Goal: Obtain resource: Download file/media

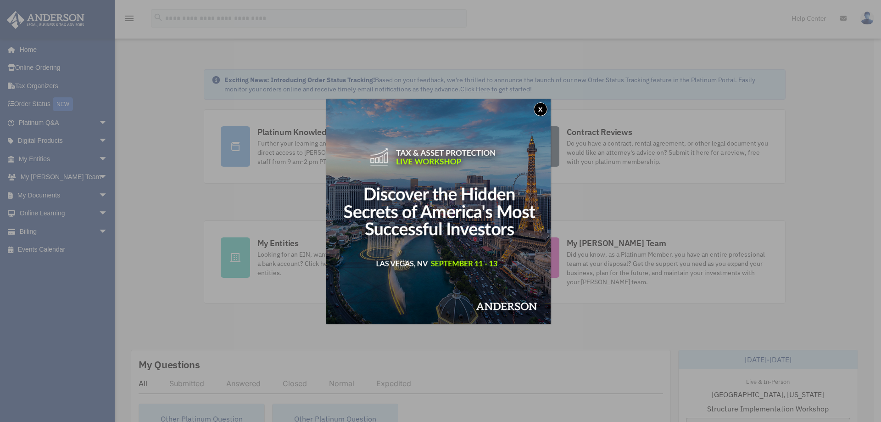
click at [542, 105] on button "x" at bounding box center [541, 109] width 14 height 14
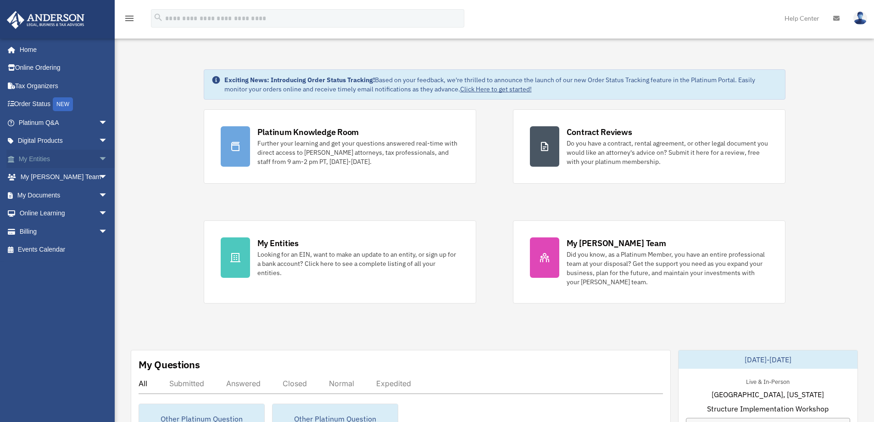
click at [99, 155] on span "arrow_drop_down" at bounding box center [108, 159] width 18 height 19
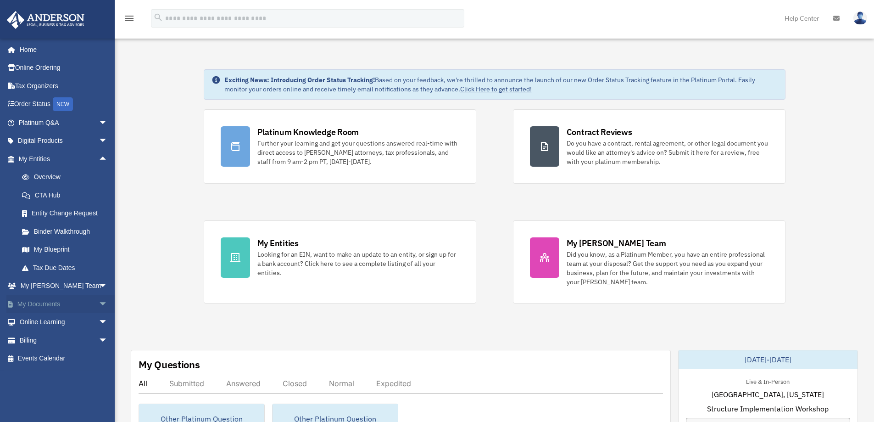
click at [99, 300] on span "arrow_drop_down" at bounding box center [108, 304] width 18 height 19
click at [38, 322] on link "Box" at bounding box center [67, 322] width 109 height 18
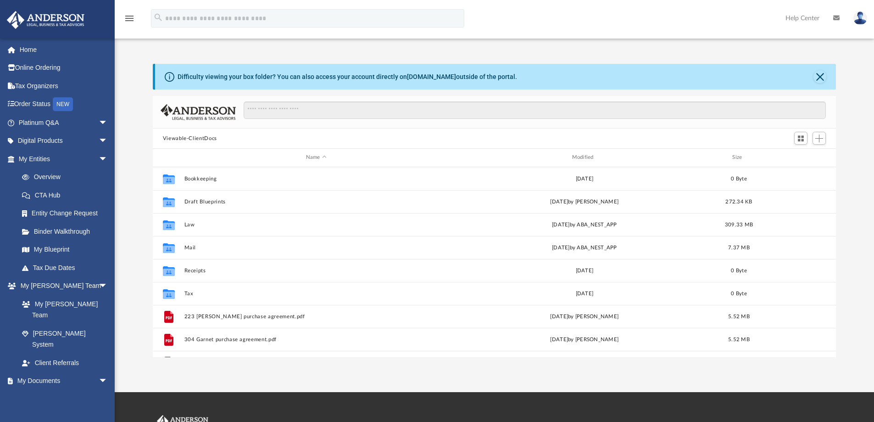
scroll to position [202, 677]
click at [821, 78] on button "Close" at bounding box center [820, 76] width 13 height 13
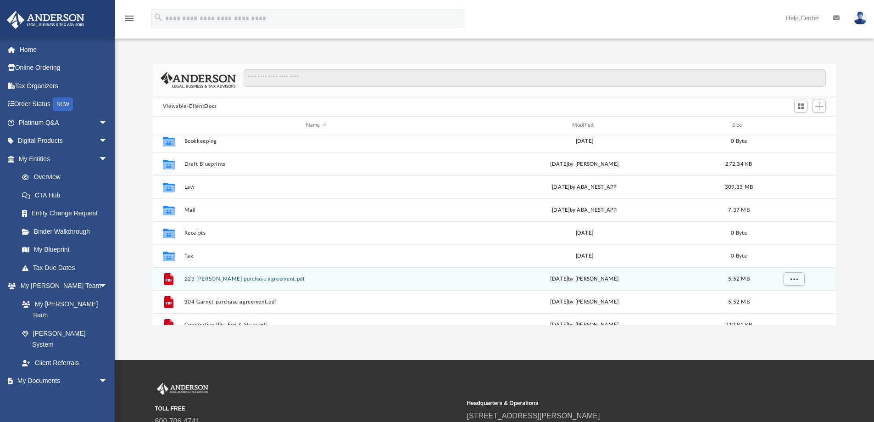
scroll to position [0, 0]
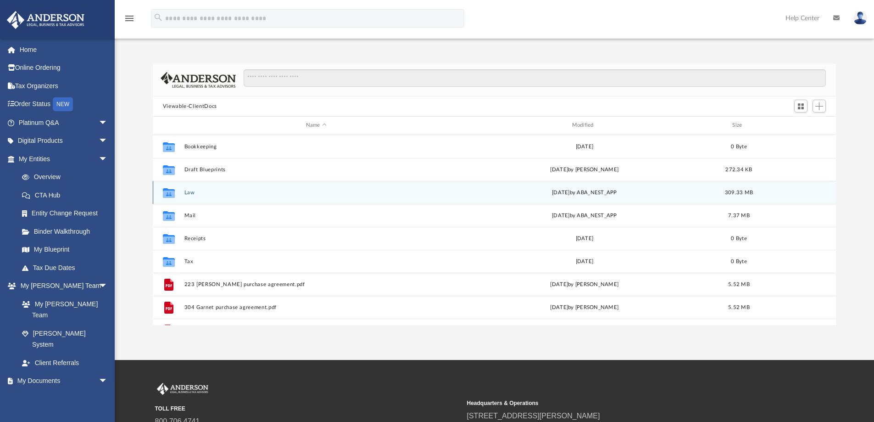
drag, startPoint x: 191, startPoint y: 194, endPoint x: 196, endPoint y: 195, distance: 4.8
click at [192, 194] on button "Law" at bounding box center [316, 193] width 264 height 6
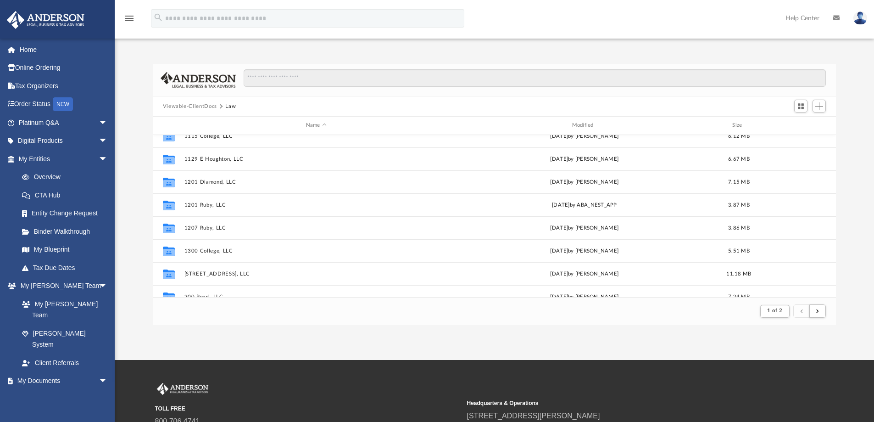
scroll to position [92, 0]
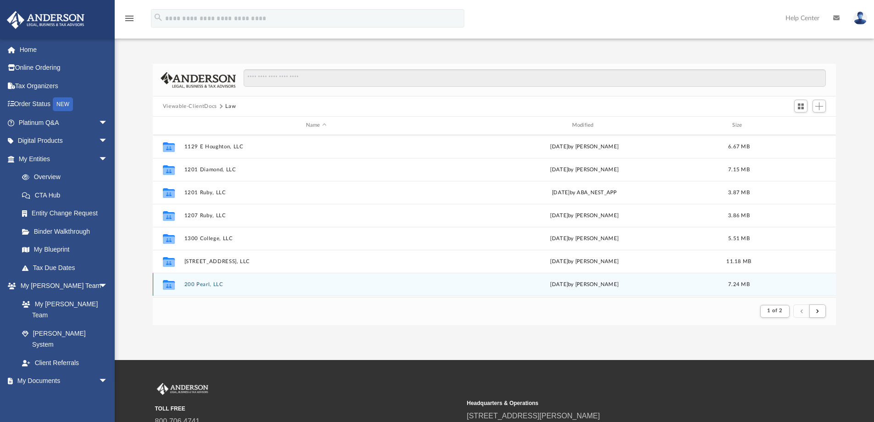
click at [171, 285] on icon "grid" at bounding box center [169, 285] width 12 height 7
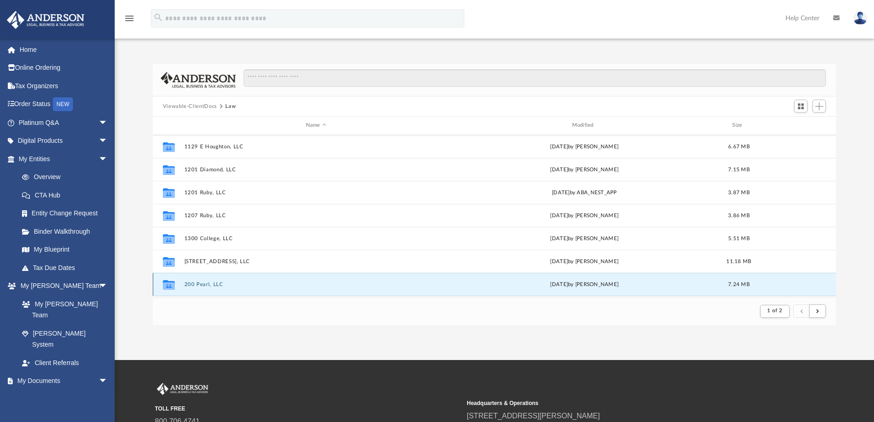
click at [202, 285] on button "200 Pearl, LLC" at bounding box center [316, 284] width 264 height 6
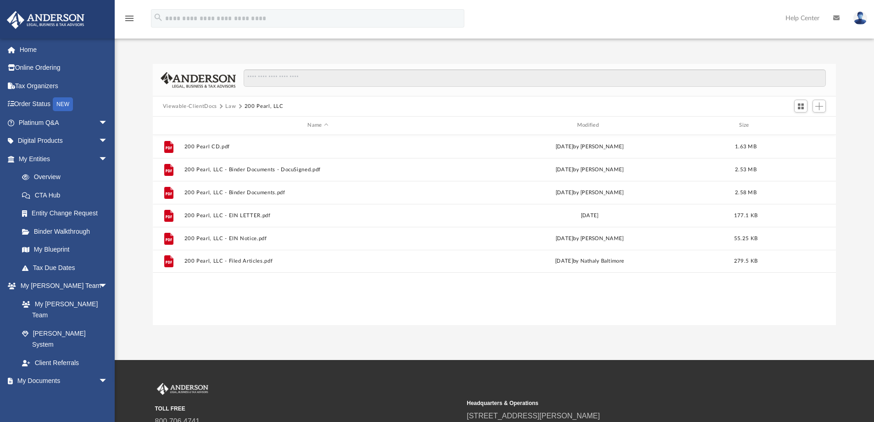
scroll to position [202, 677]
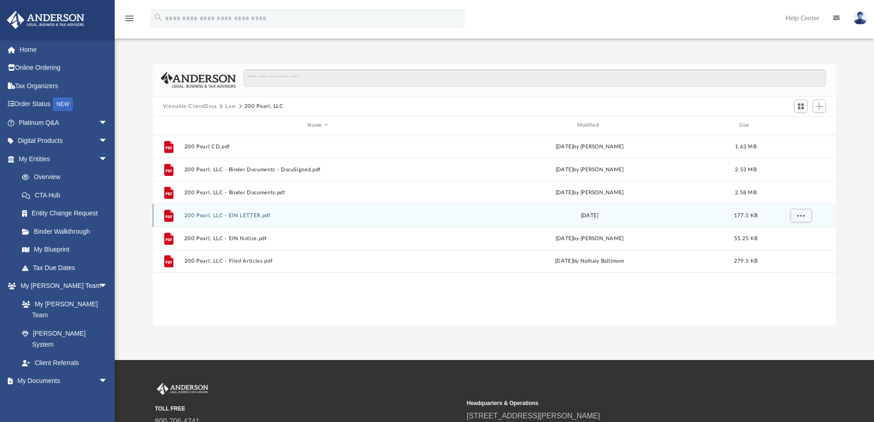
click at [244, 215] on button "200 Pearl, LLC - EIN LETTER.pdf" at bounding box center [318, 216] width 268 height 6
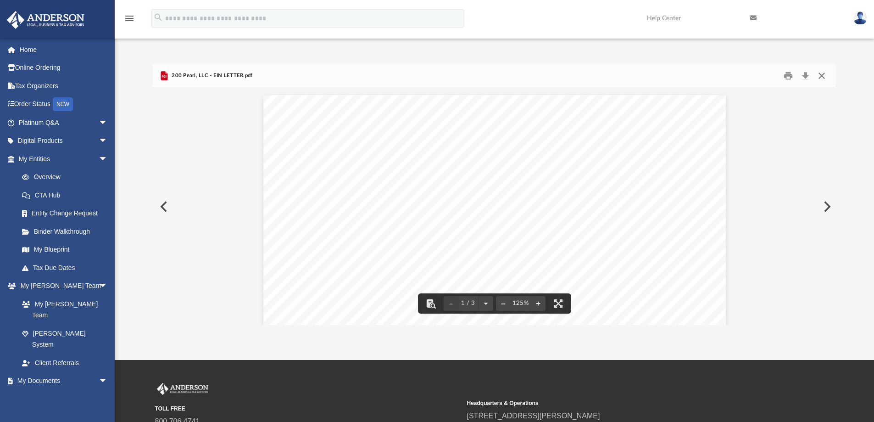
click at [823, 73] on button "Close" at bounding box center [822, 76] width 17 height 14
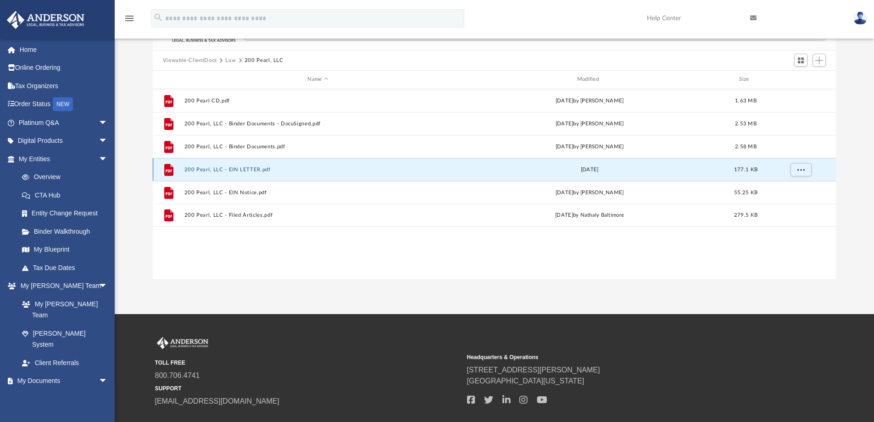
scroll to position [0, 0]
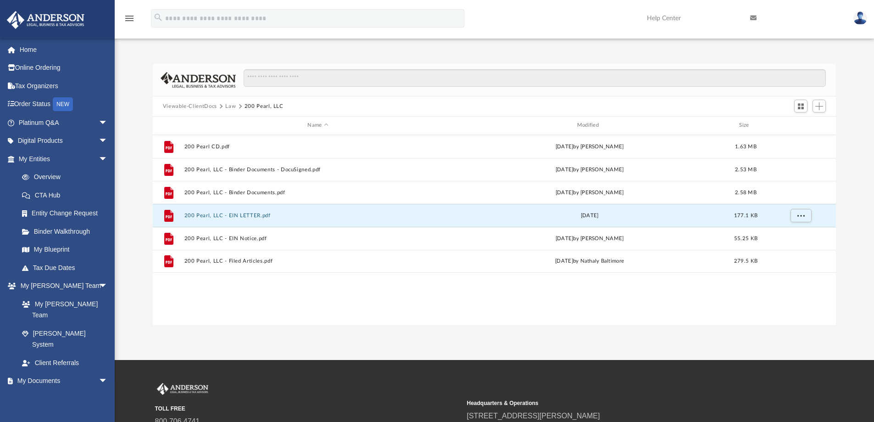
click at [229, 107] on button "Law" at bounding box center [230, 106] width 11 height 8
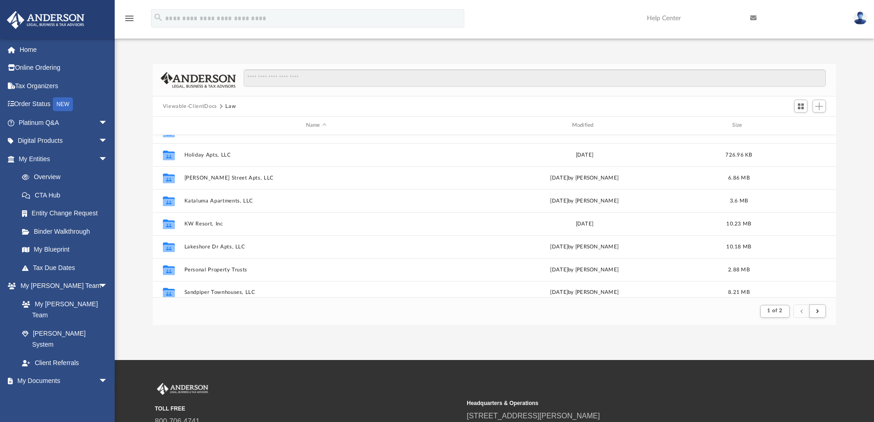
scroll to position [986, 0]
